Goal: Find specific page/section: Find specific page/section

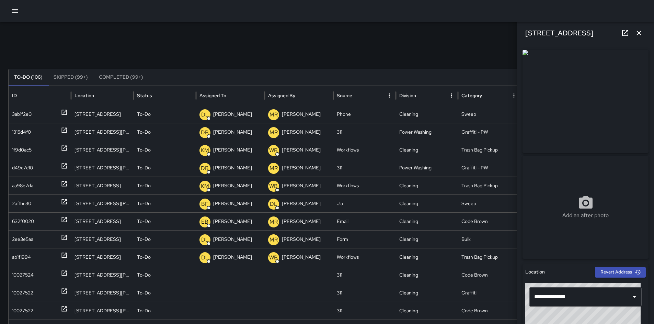
click at [309, 55] on div "Search Search New Task" at bounding box center [327, 54] width 638 height 14
click at [636, 35] on icon "button" at bounding box center [639, 33] width 8 height 8
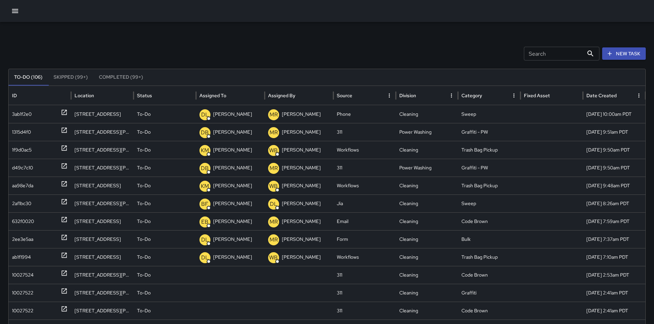
click at [18, 11] on icon "button" at bounding box center [15, 11] width 6 height 4
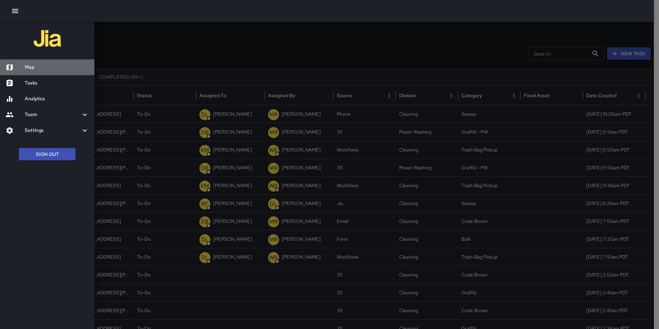
click at [30, 67] on h6 "Map" at bounding box center [57, 68] width 64 height 8
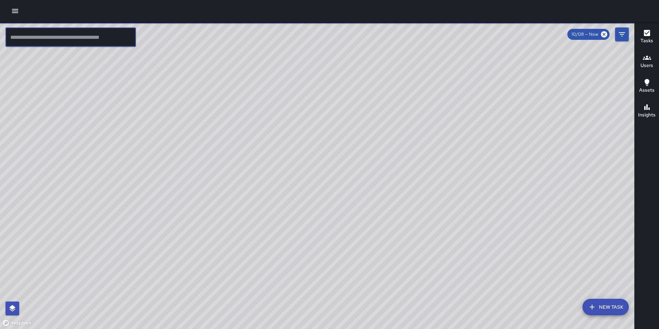
click at [78, 36] on input "text" at bounding box center [70, 36] width 130 height 19
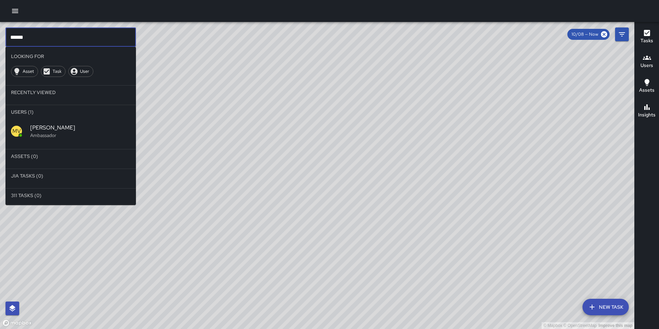
type input "******"
click at [53, 124] on span "[PERSON_NAME]" at bounding box center [80, 128] width 100 height 8
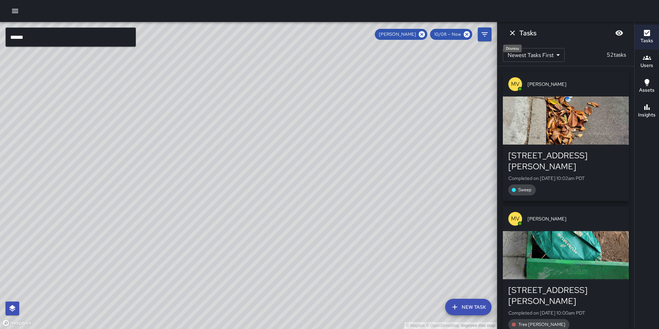
click at [515, 33] on icon "Dismiss" at bounding box center [512, 33] width 8 height 8
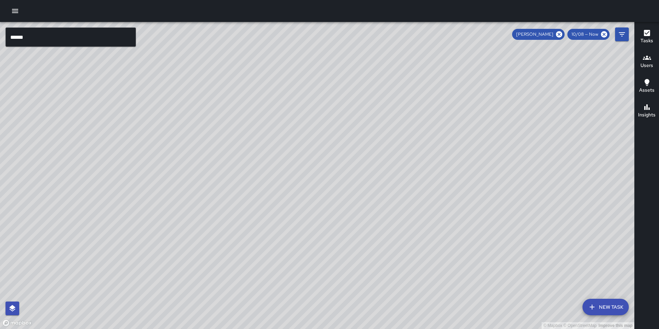
drag, startPoint x: 559, startPoint y: 37, endPoint x: 535, endPoint y: 55, distance: 29.3
click at [559, 37] on icon at bounding box center [559, 35] width 8 height 8
